Goal: Find specific page/section: Find specific page/section

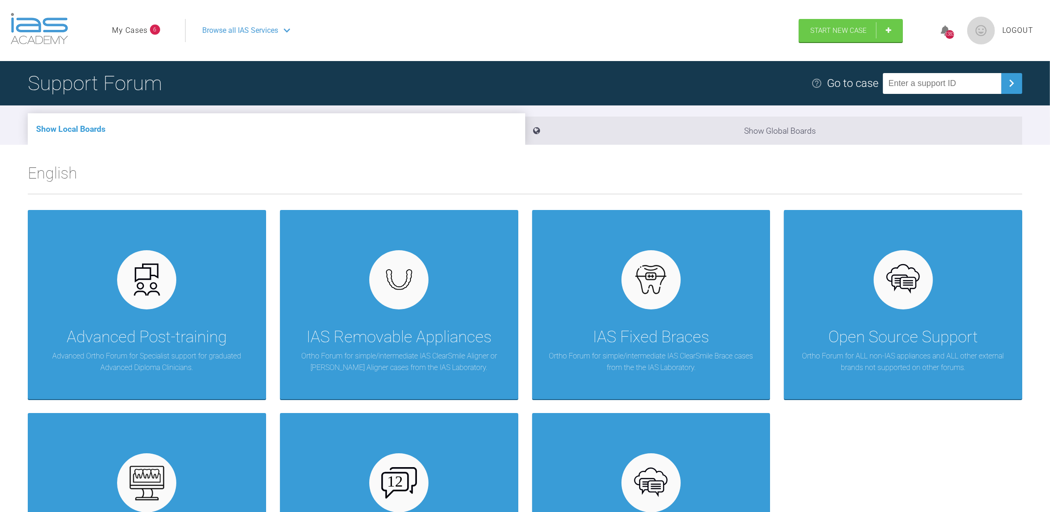
click at [137, 28] on link "My Cases" at bounding box center [130, 31] width 36 height 12
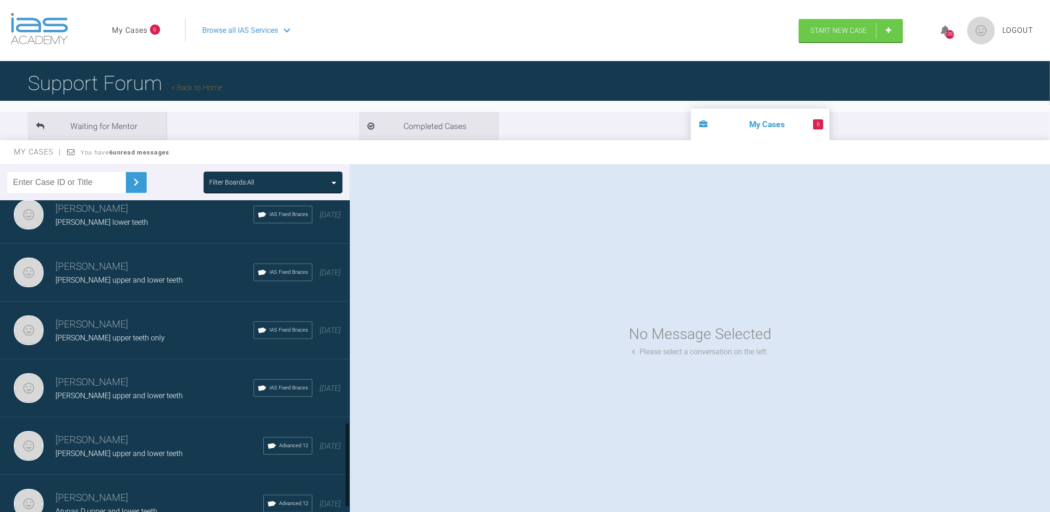
scroll to position [855, 0]
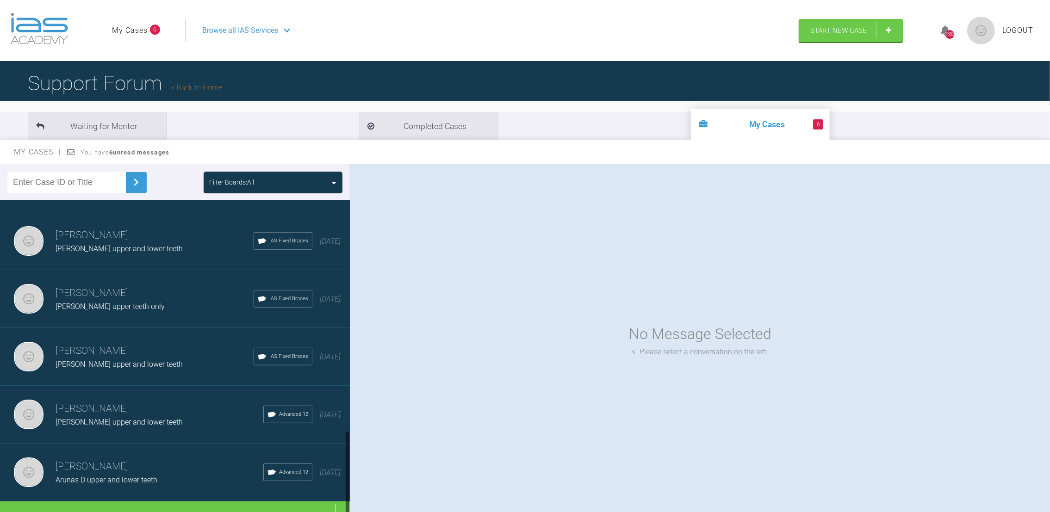
drag, startPoint x: 346, startPoint y: 233, endPoint x: 344, endPoint y: 478, distance: 245.7
click at [344, 478] on div "[PERSON_NAME] [PERSON_NAME] upper and lower teeth IAS Fixed Braces [DATE] [PERS…" at bounding box center [175, 358] width 350 height 316
click at [204, 503] on div "Load more" at bounding box center [180, 516] width 360 height 29
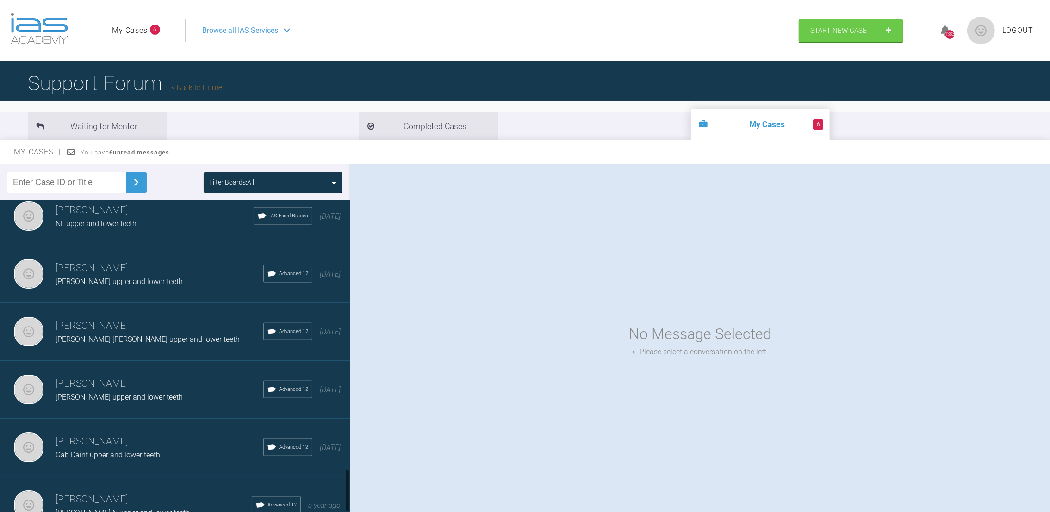
scroll to position [1999, 0]
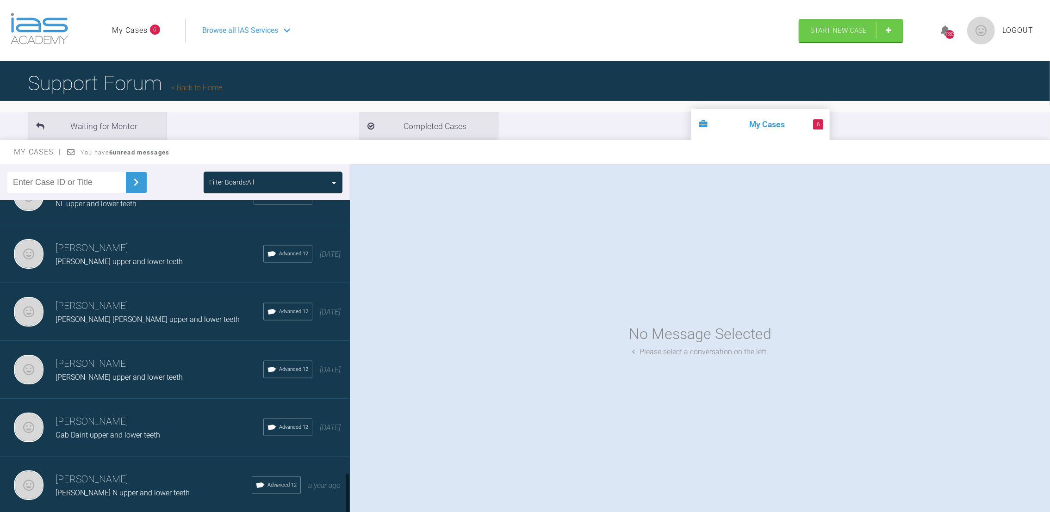
drag, startPoint x: 347, startPoint y: 322, endPoint x: 346, endPoint y: 482, distance: 159.6
click at [346, 482] on div at bounding box center [347, 494] width 3 height 43
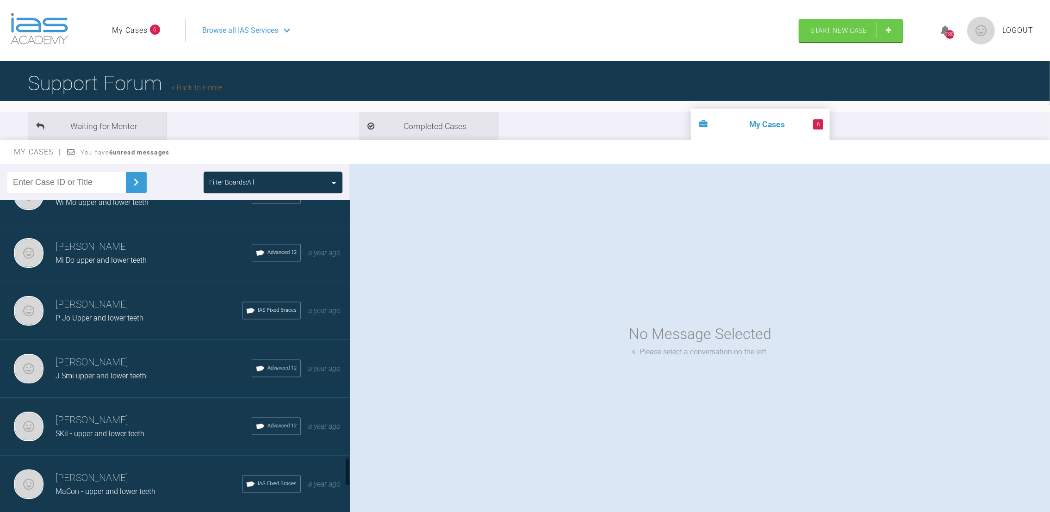
scroll to position [2814, 0]
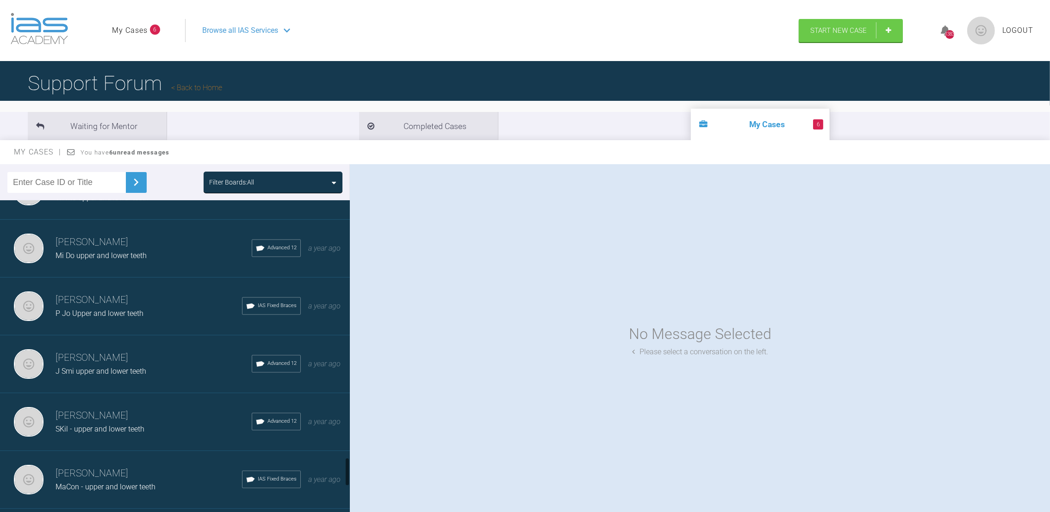
drag, startPoint x: 346, startPoint y: 392, endPoint x: 351, endPoint y: 466, distance: 74.2
click at [351, 466] on div "Filter Boards: All [PERSON_NAME] [PERSON_NAME] upper and lower teeth IAS Fixed …" at bounding box center [525, 346] width 1050 height 365
click at [183, 466] on h3 "[PERSON_NAME]" at bounding box center [149, 474] width 186 height 16
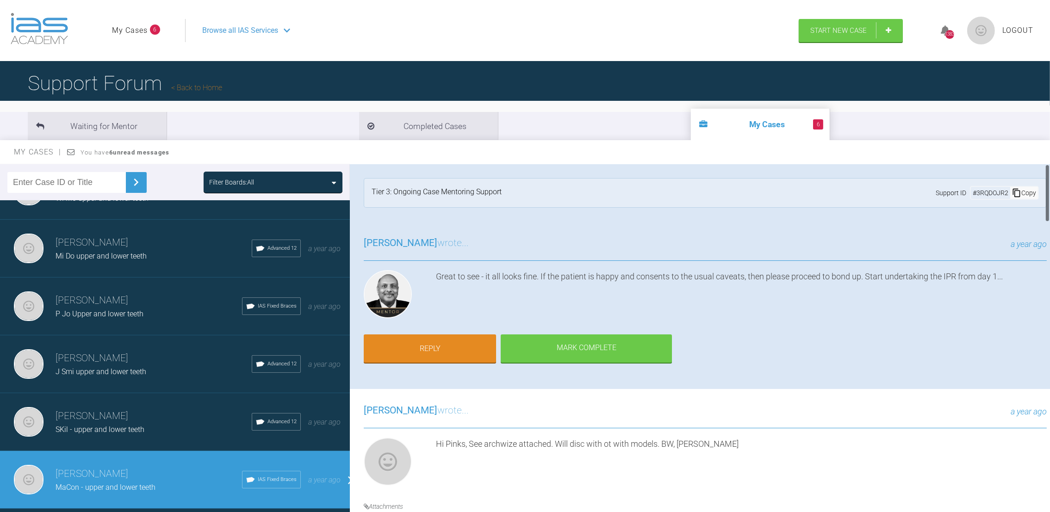
click at [1045, 191] on div at bounding box center [1047, 340] width 5 height 352
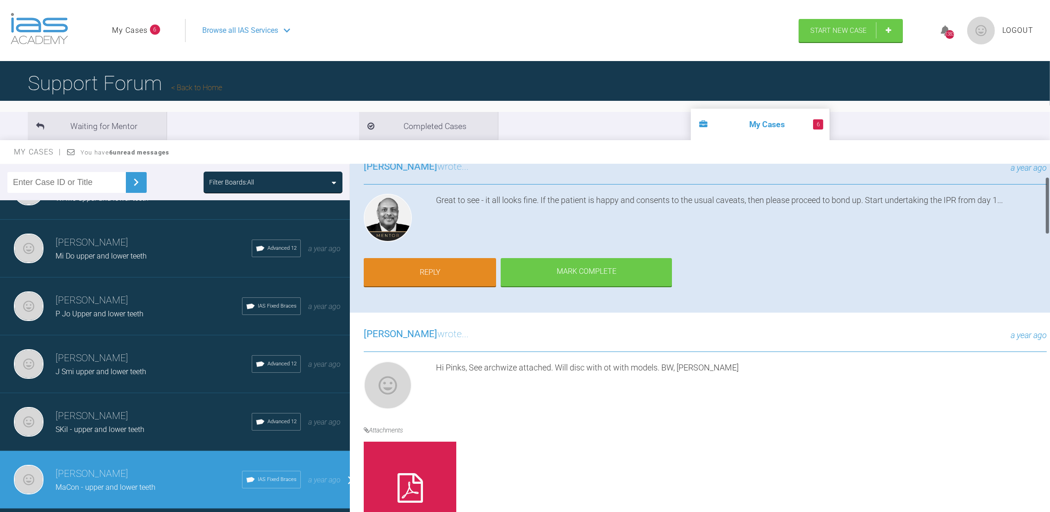
scroll to position [74, 0]
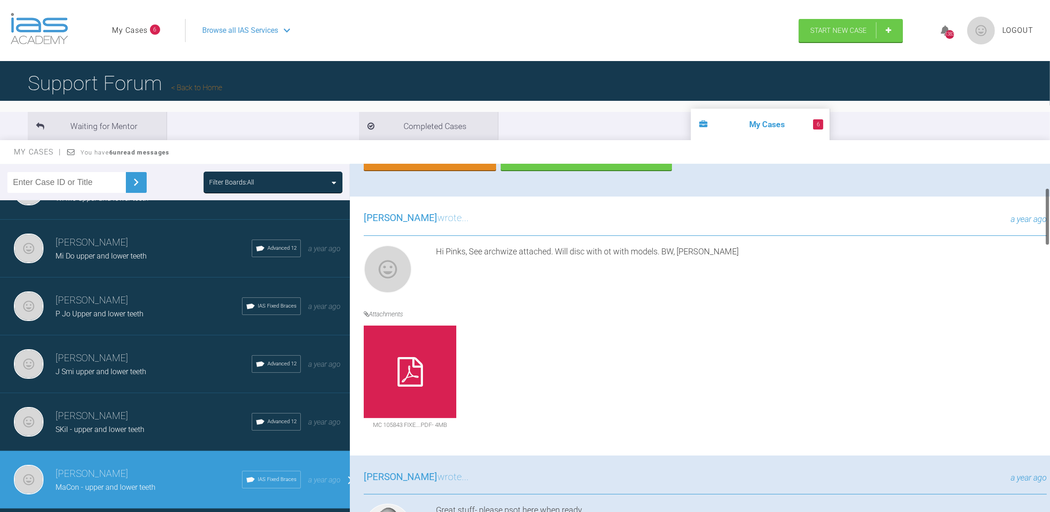
drag, startPoint x: 1046, startPoint y: 185, endPoint x: 1052, endPoint y: 217, distance: 32.9
click at [1049, 217] on html "My Cases 6 Logout Browse all IAS Services Start New Case 1383 Logout Support Fo…" at bounding box center [525, 304] width 1050 height 608
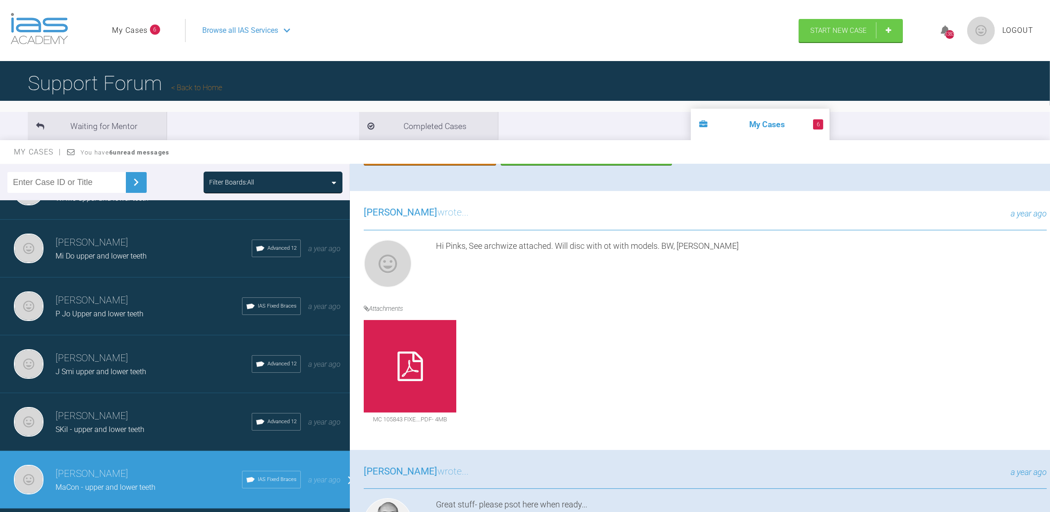
click at [431, 371] on div at bounding box center [410, 366] width 93 height 93
